Goal: Information Seeking & Learning: Find specific fact

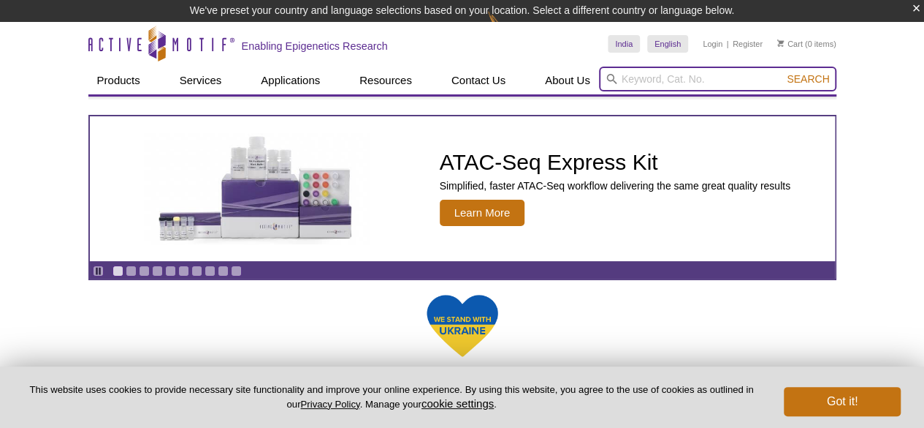
click at [702, 78] on input "search" at bounding box center [718, 79] width 238 height 25
paste input "15253"
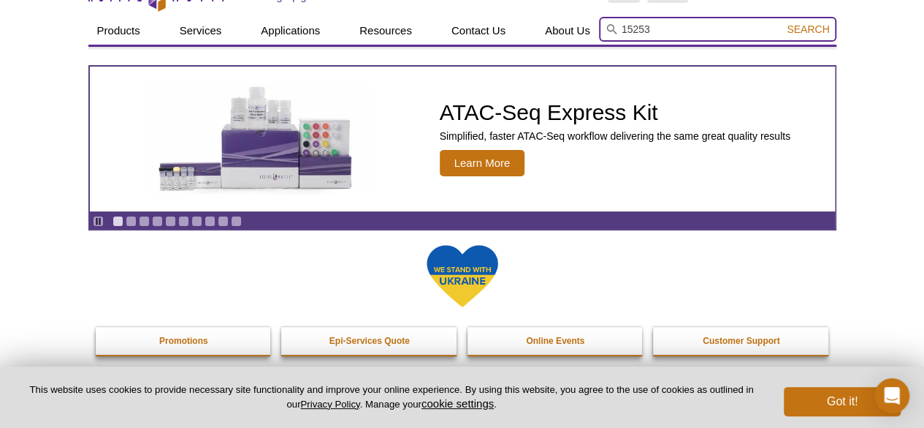
scroll to position [73, 0]
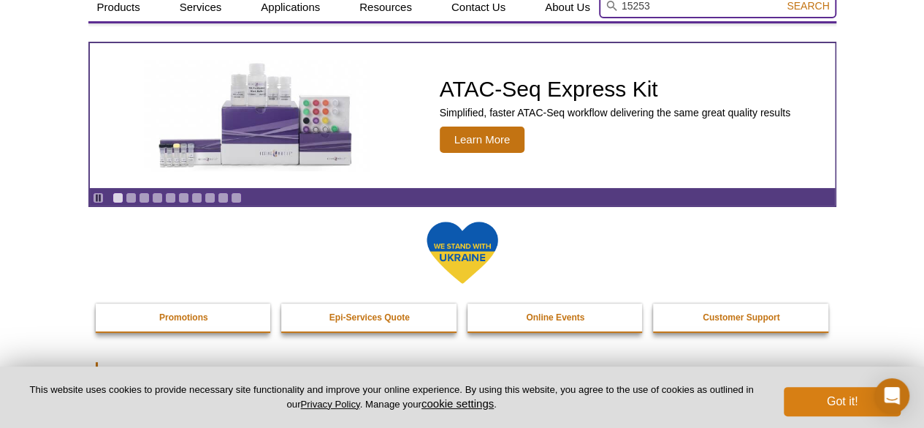
type input "15253"
click at [847, 401] on button "Got it!" at bounding box center [842, 401] width 117 height 29
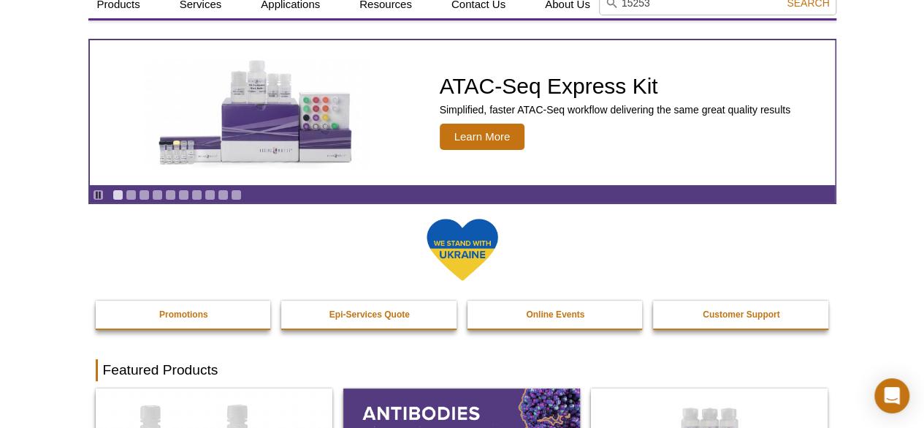
scroll to position [0, 0]
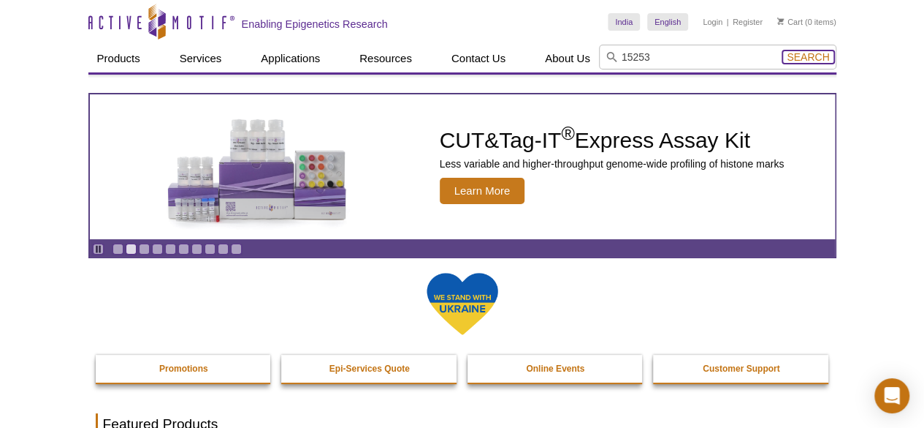
click at [803, 59] on span "Search" at bounding box center [808, 57] width 42 height 12
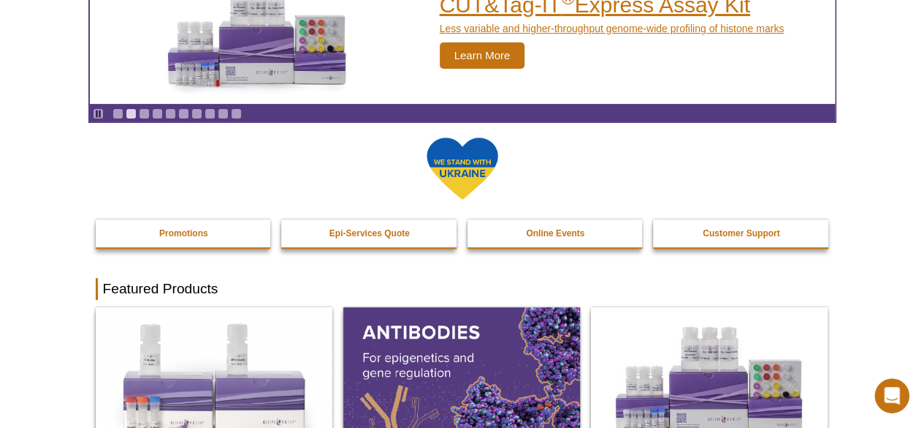
scroll to position [146, 0]
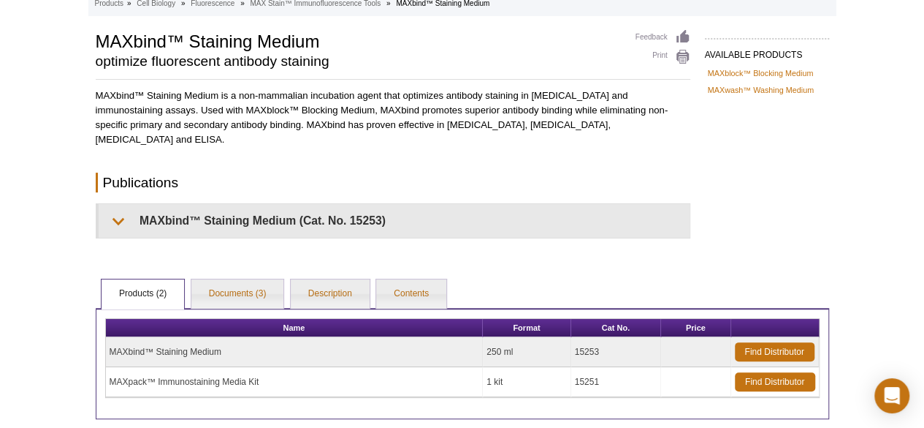
scroll to position [146, 0]
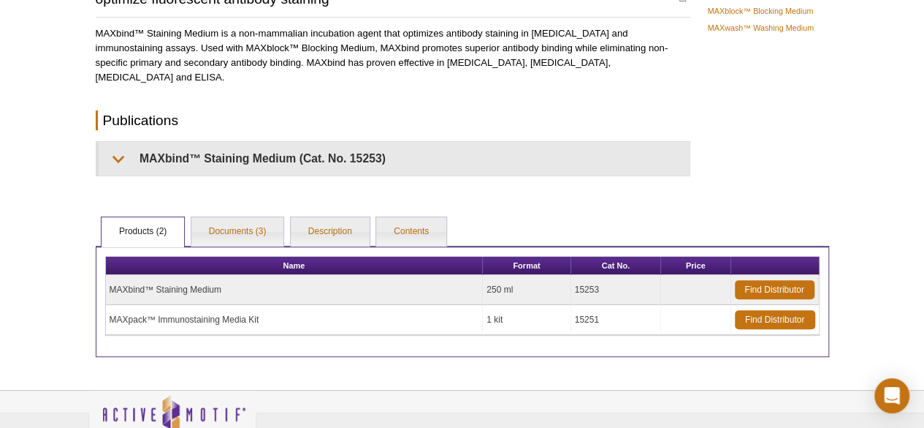
drag, startPoint x: 231, startPoint y: 294, endPoint x: 109, endPoint y: 292, distance: 122.1
click at [109, 292] on td "MAXbind™ Staining Medium" at bounding box center [295, 290] width 378 height 30
copy td "MAXbind™ Staining Medium"
